Goal: Information Seeking & Learning: Find specific fact

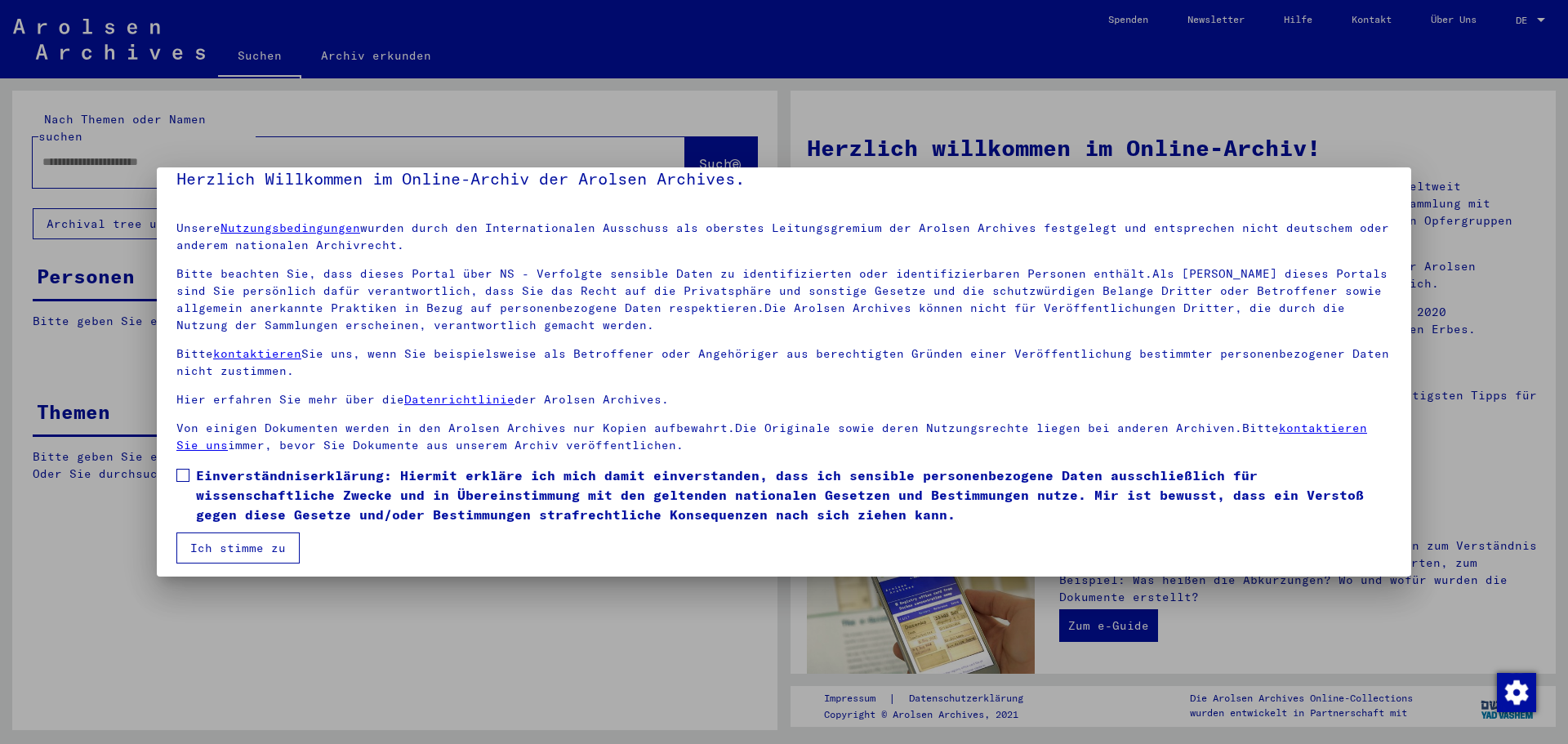
scroll to position [28, 0]
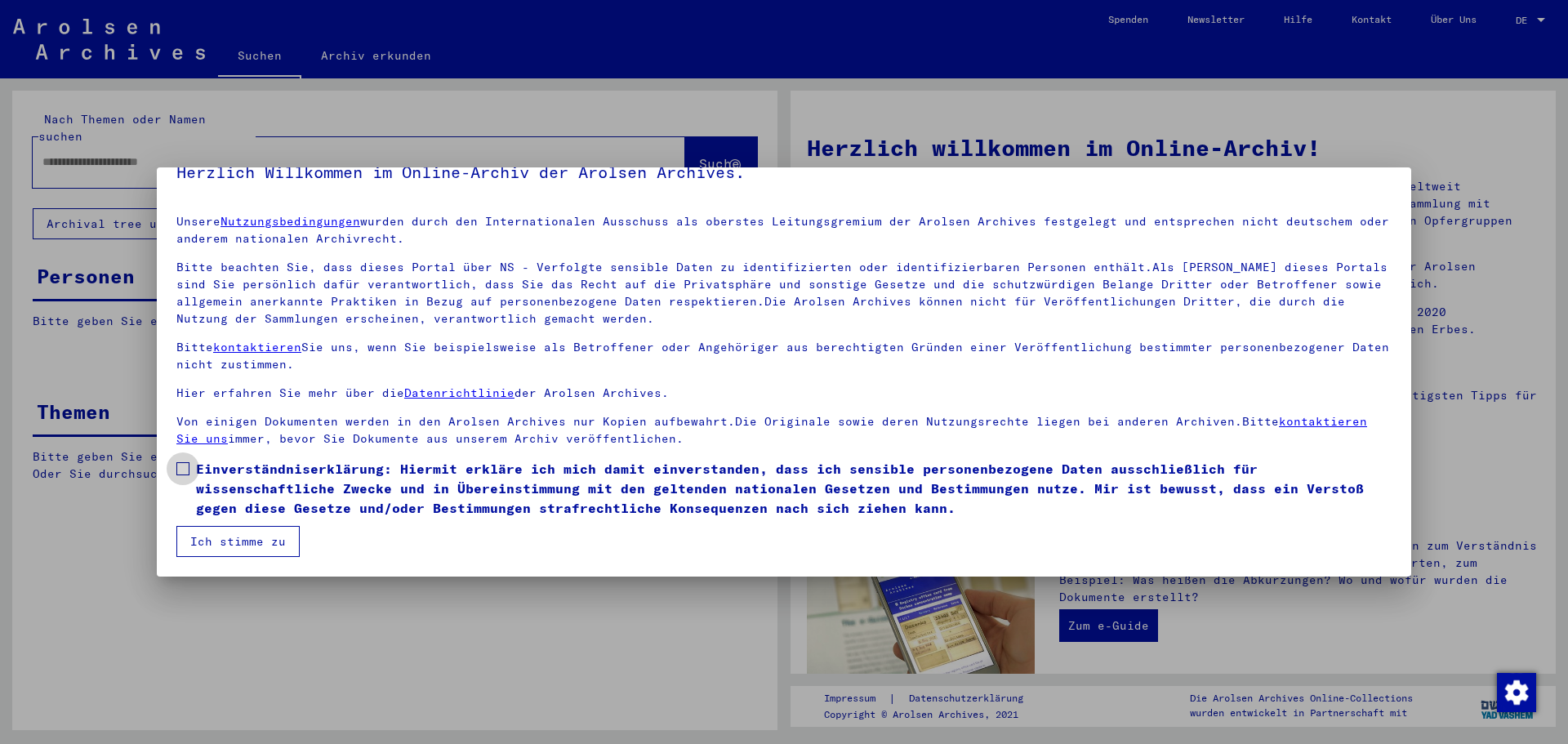
click at [184, 468] on span at bounding box center [183, 469] width 13 height 13
click at [226, 546] on button "Ich stimme zu" at bounding box center [238, 542] width 123 height 31
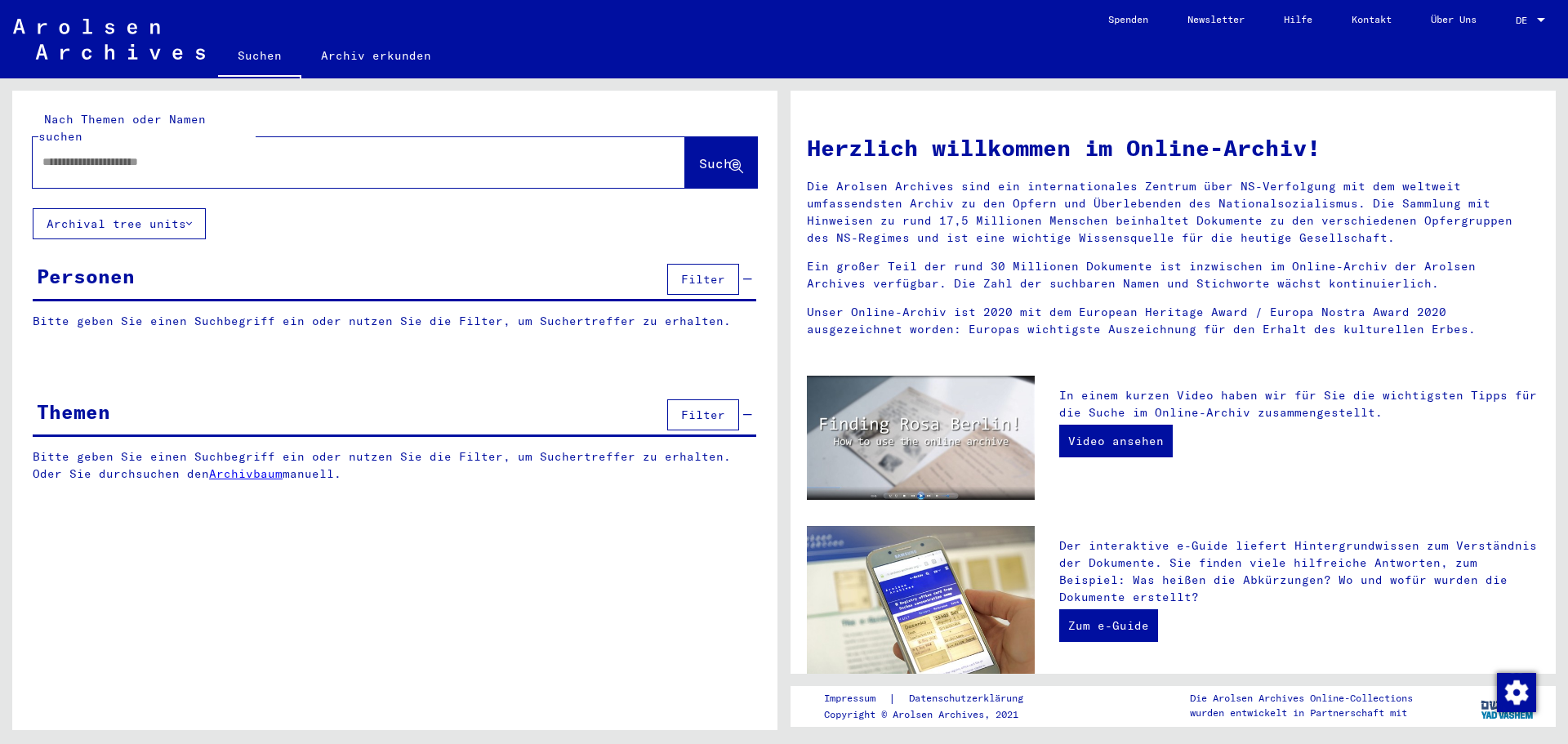
click at [130, 155] on div at bounding box center [334, 162] width 603 height 37
click at [116, 144] on div at bounding box center [334, 162] width 603 height 37
click at [110, 154] on input "text" at bounding box center [339, 162] width 593 height 17
paste input "**********"
type input "**********"
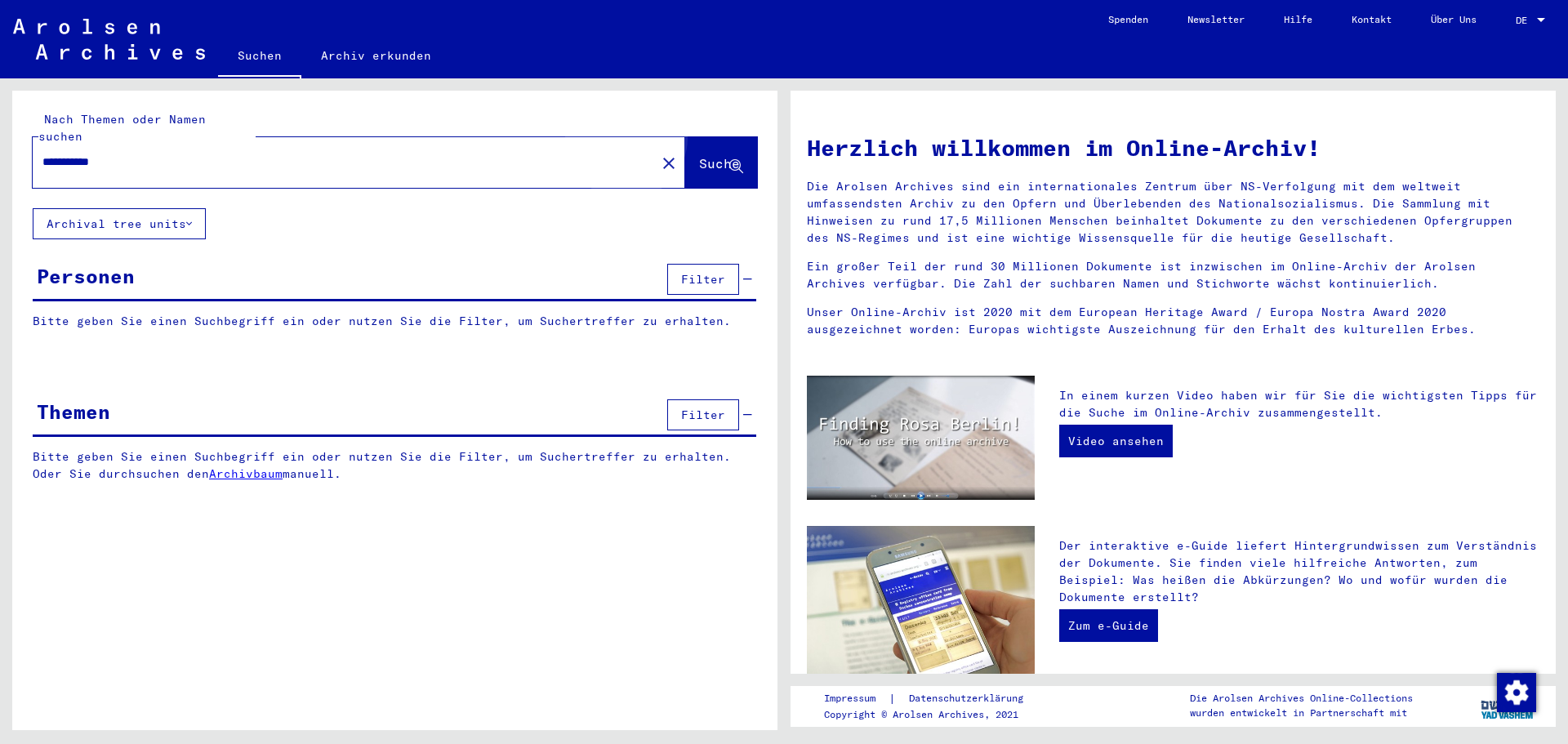
click at [699, 156] on span "Suche" at bounding box center [719, 164] width 41 height 16
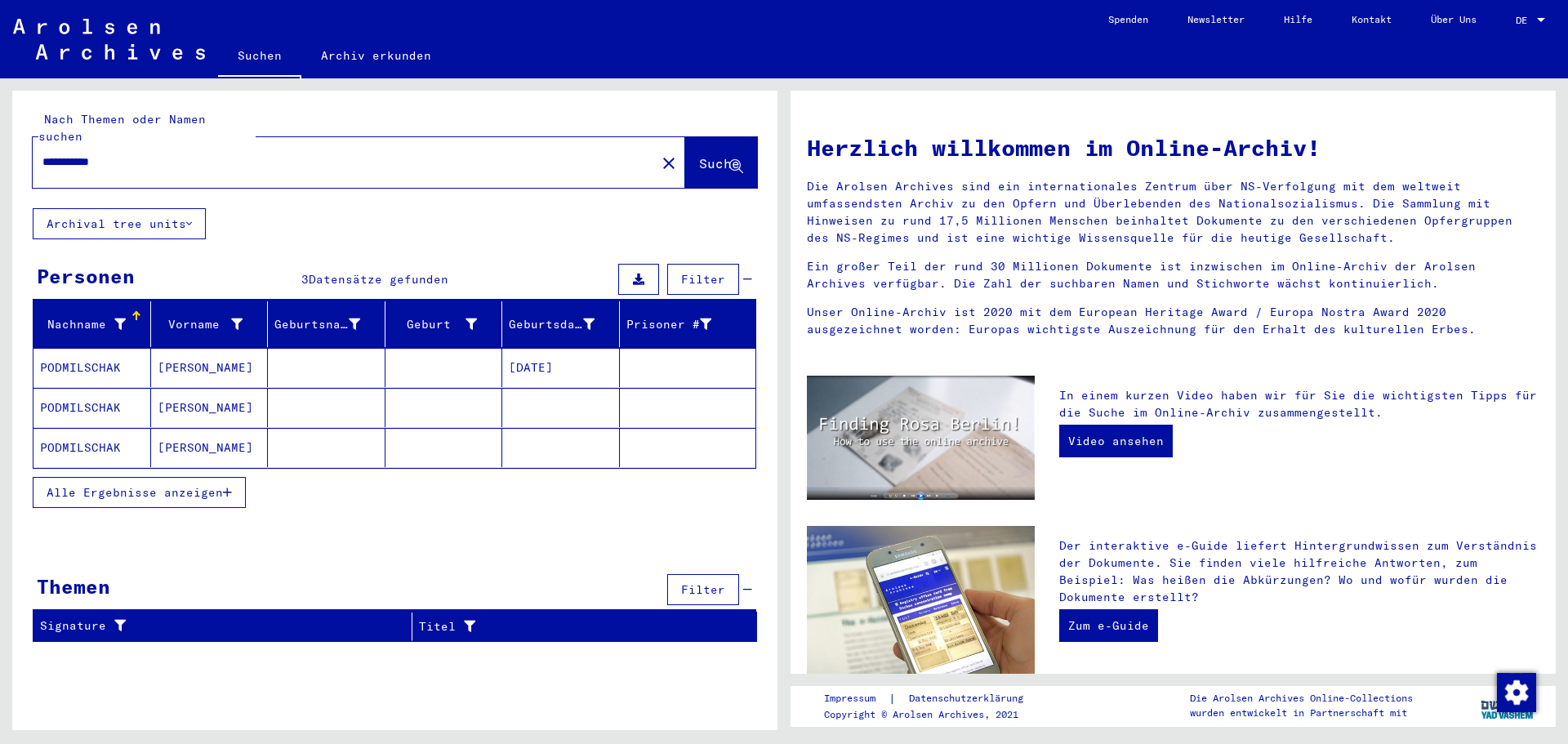
click at [172, 485] on span "Alle Ergebnisse anzeigen" at bounding box center [135, 492] width 176 height 15
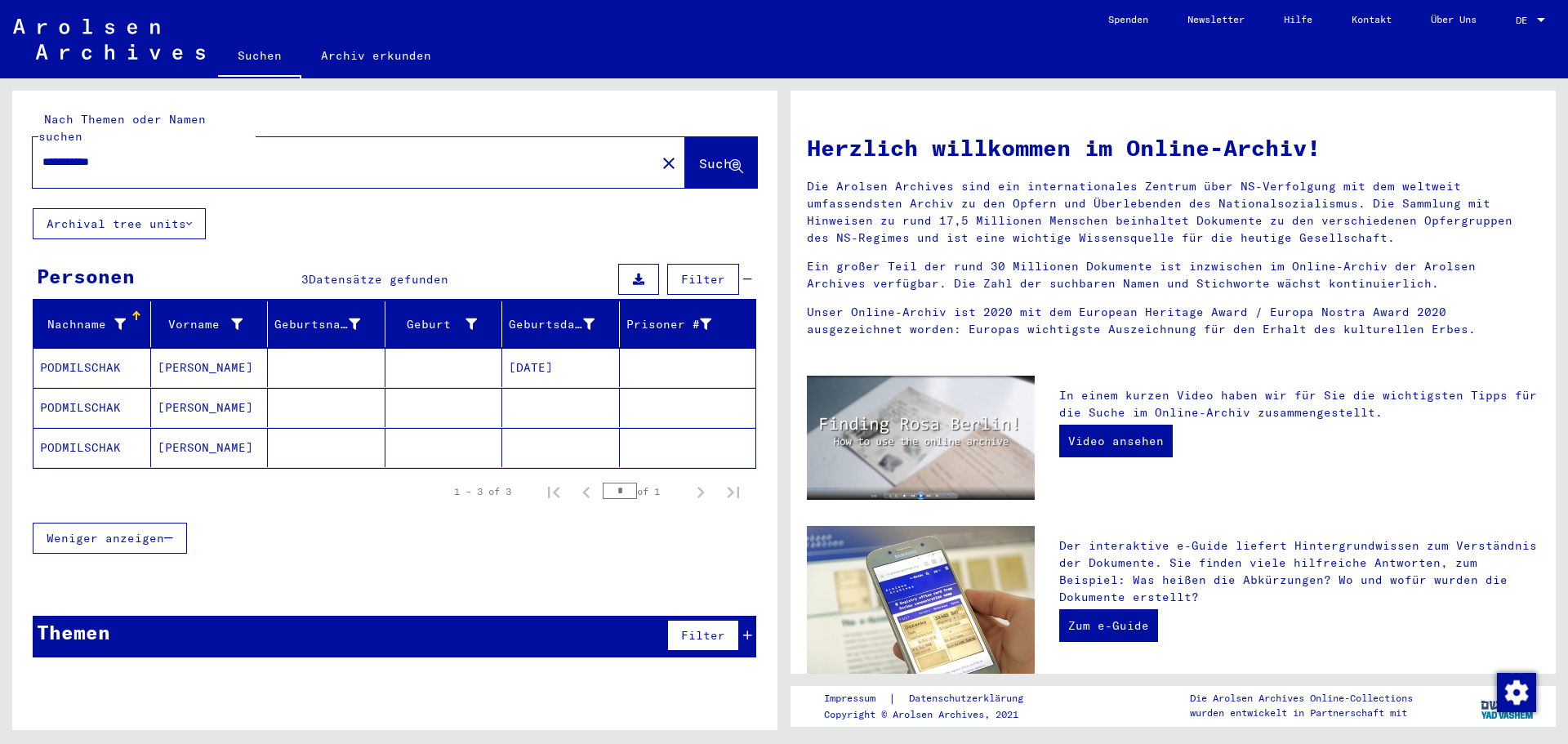
click at [97, 392] on mat-cell "PODMILSCHAK" at bounding box center [92, 407] width 118 height 40
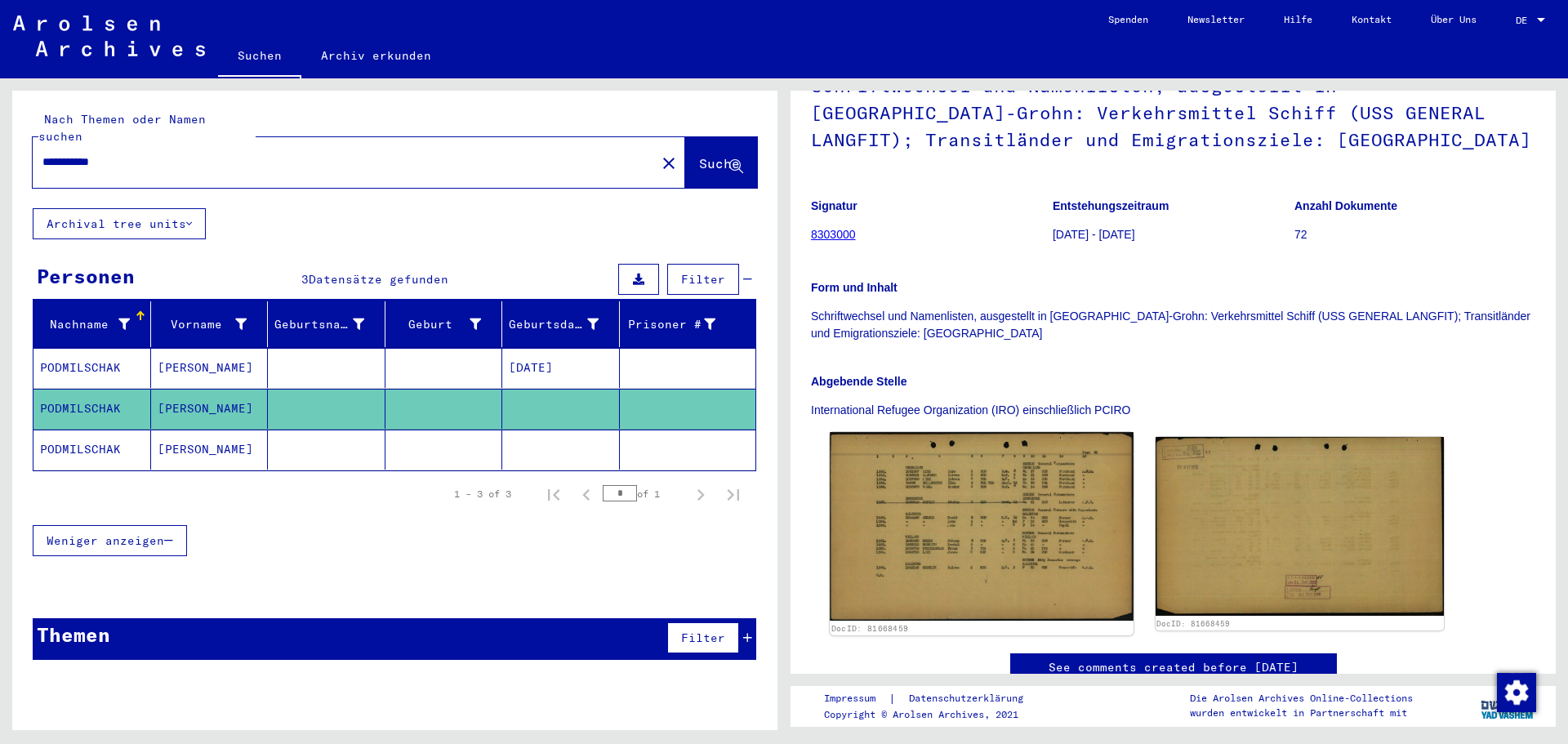
scroll to position [163, 0]
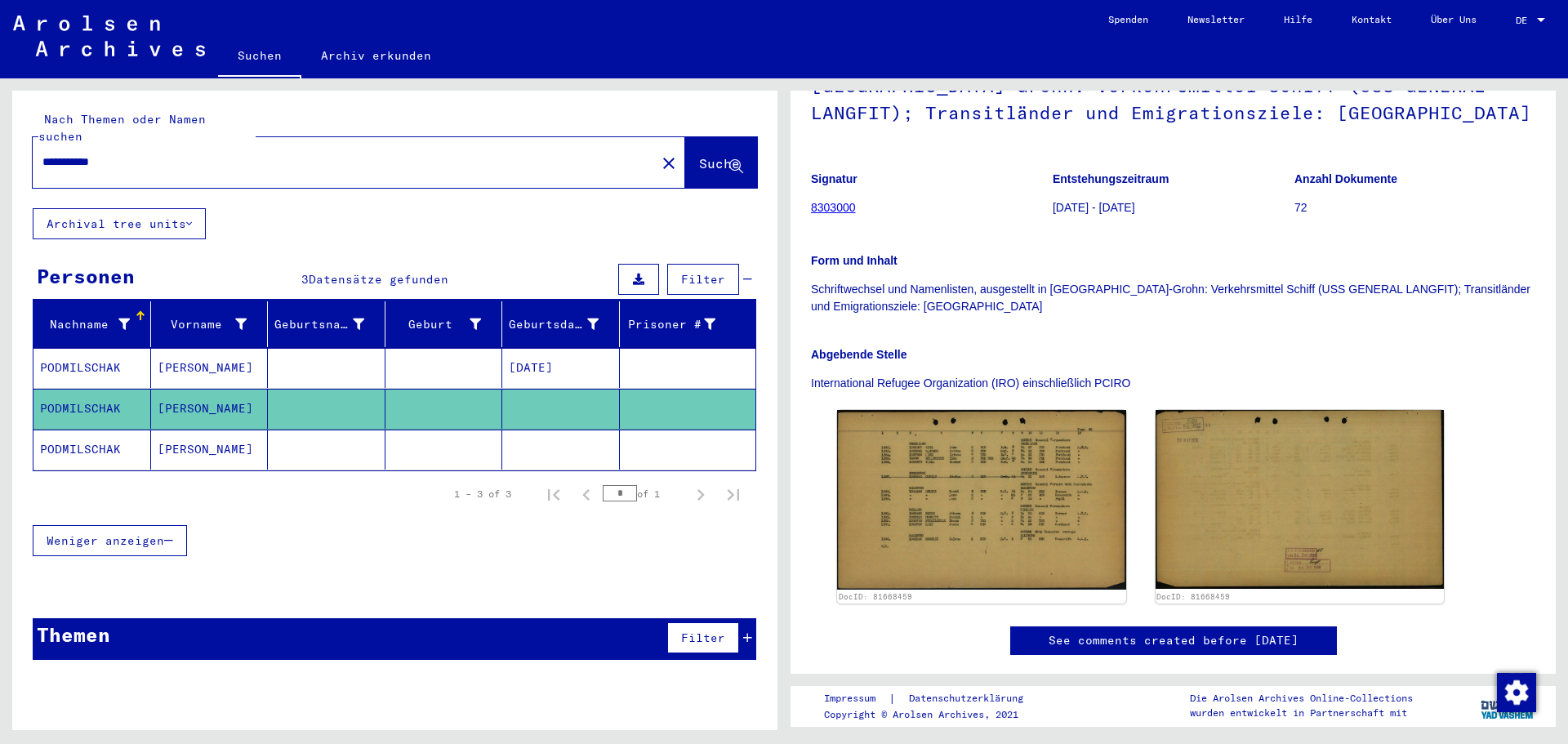
click at [89, 358] on mat-cell "PODMILSCHAK" at bounding box center [92, 368] width 118 height 40
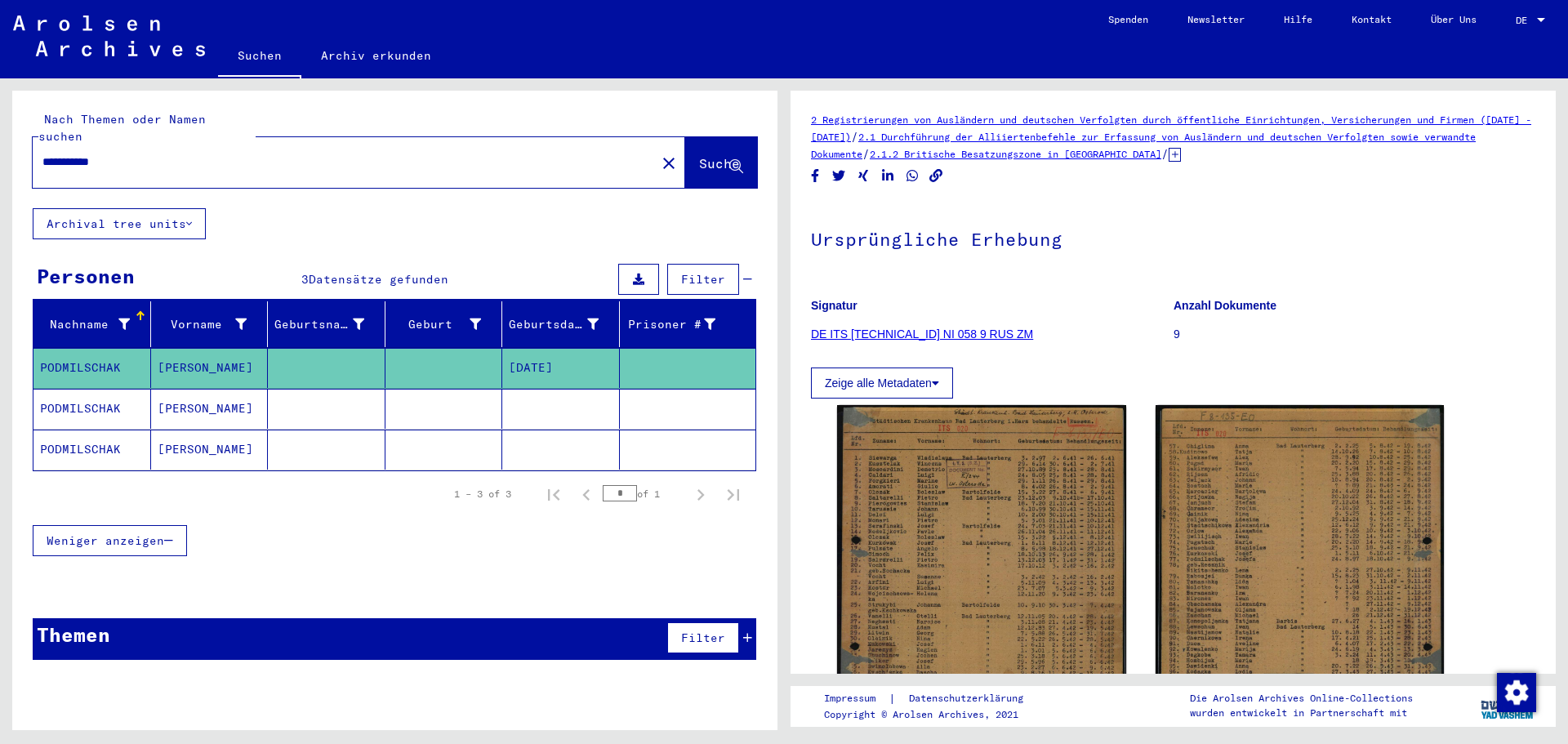
click at [166, 430] on mat-cell "[PERSON_NAME]" at bounding box center [210, 449] width 118 height 40
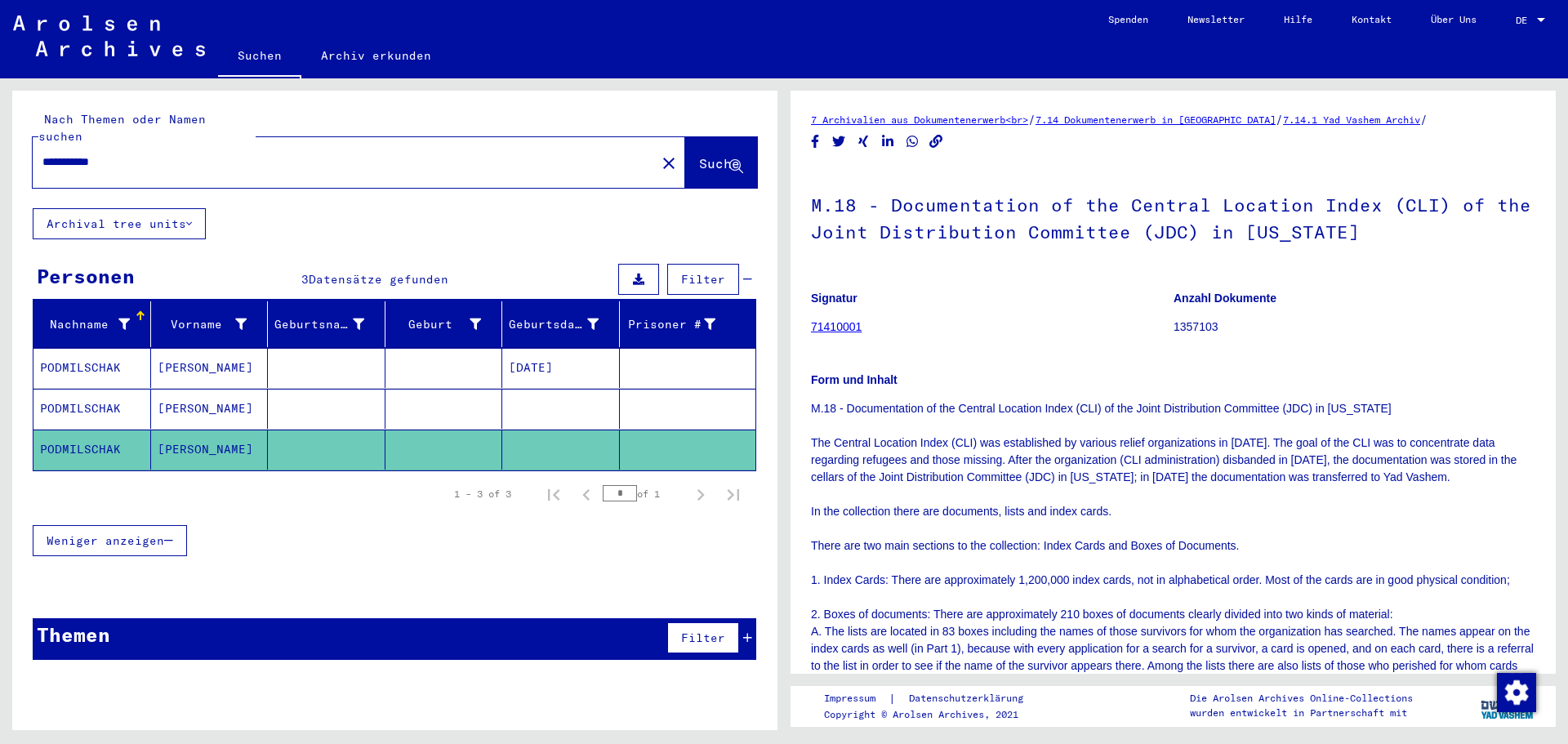
click at [143, 389] on mat-cell "PODMILSCHAK" at bounding box center [92, 408] width 118 height 40
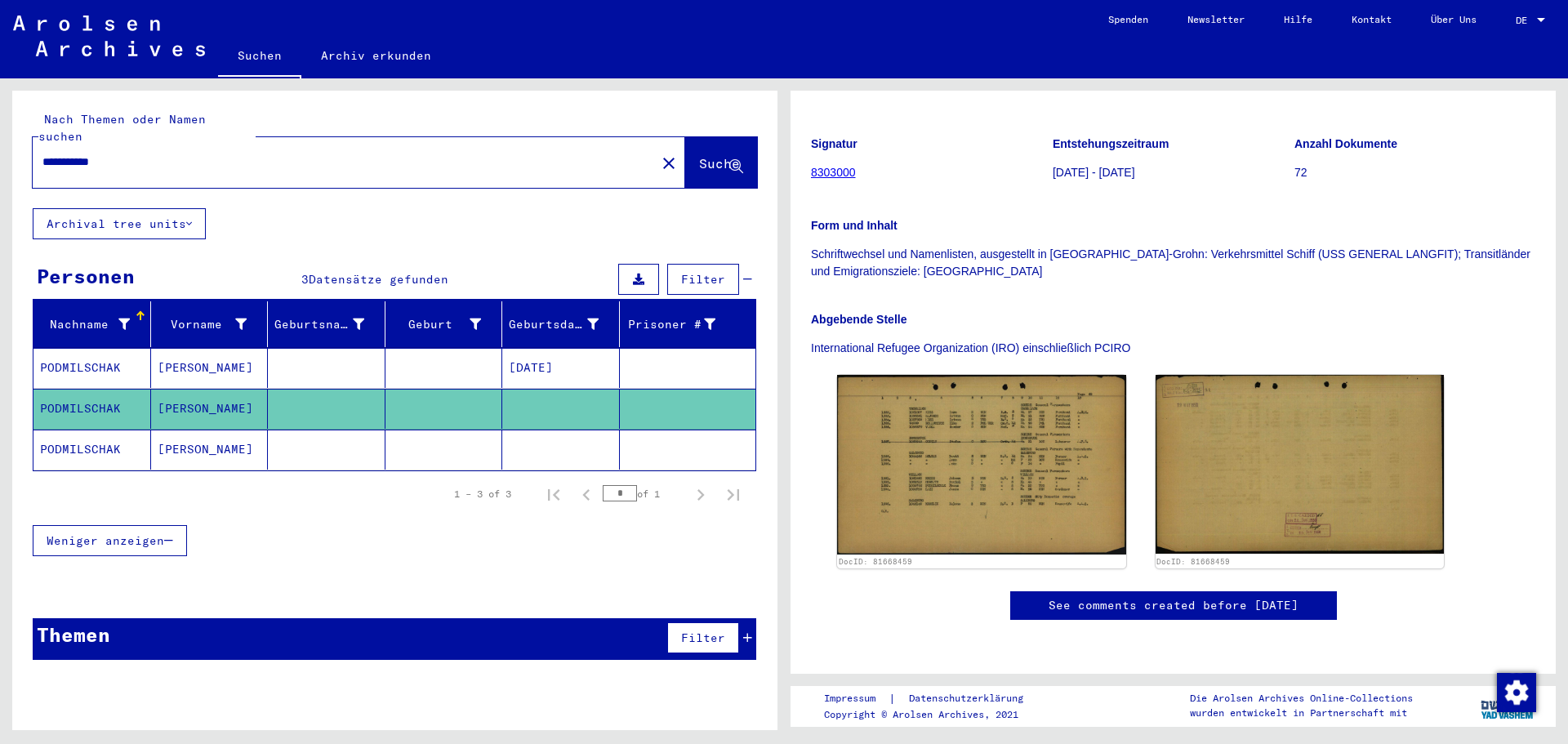
scroll to position [245, 0]
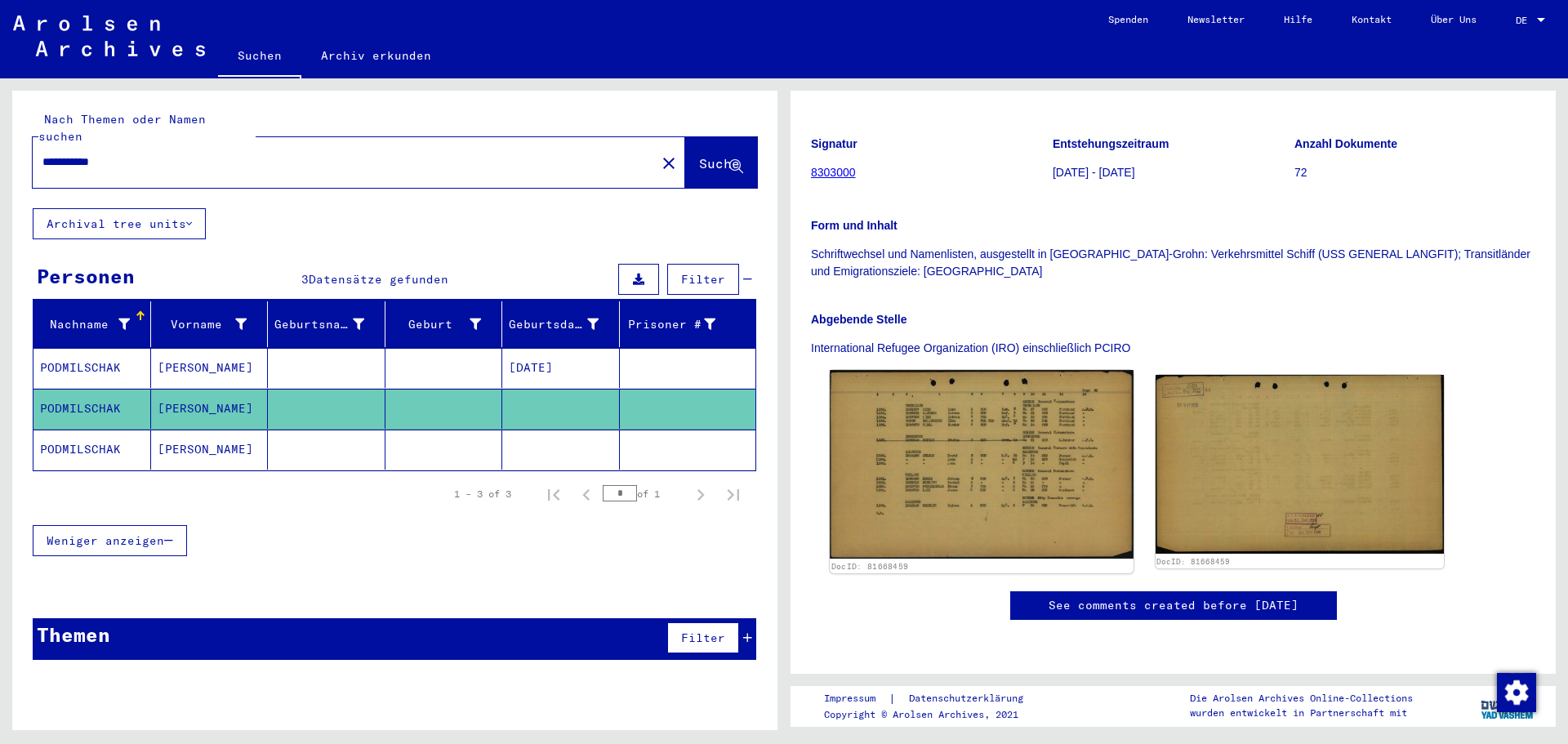
click at [966, 434] on img at bounding box center [981, 463] width 303 height 188
